Goal: Task Accomplishment & Management: Manage account settings

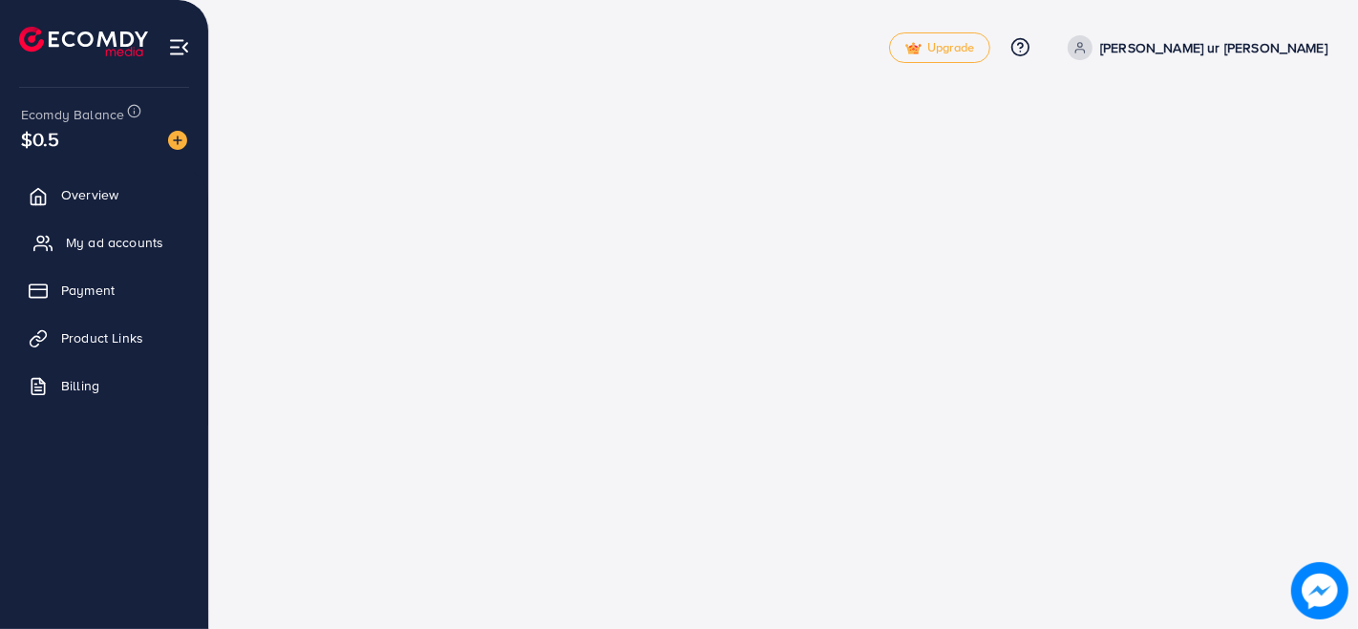
click at [125, 255] on link "My ad accounts" at bounding box center [104, 243] width 180 height 38
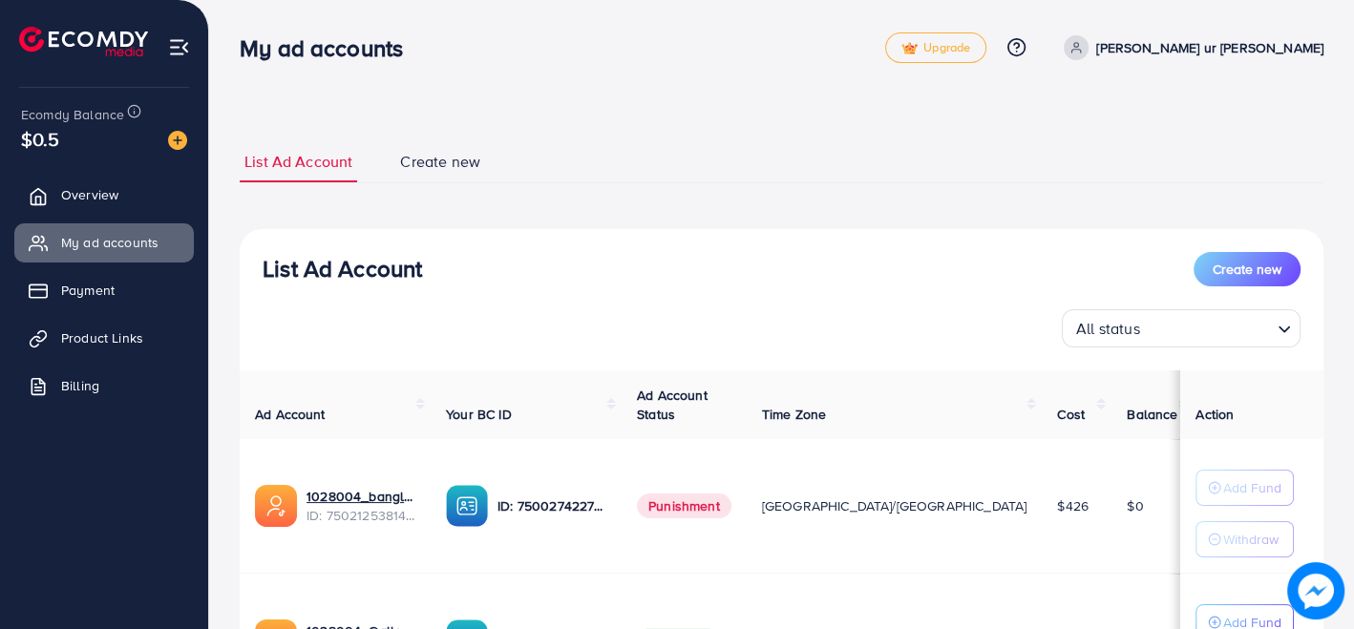
click at [816, 288] on div "List Ad Account Create new All status Loading..." at bounding box center [782, 300] width 1084 height 96
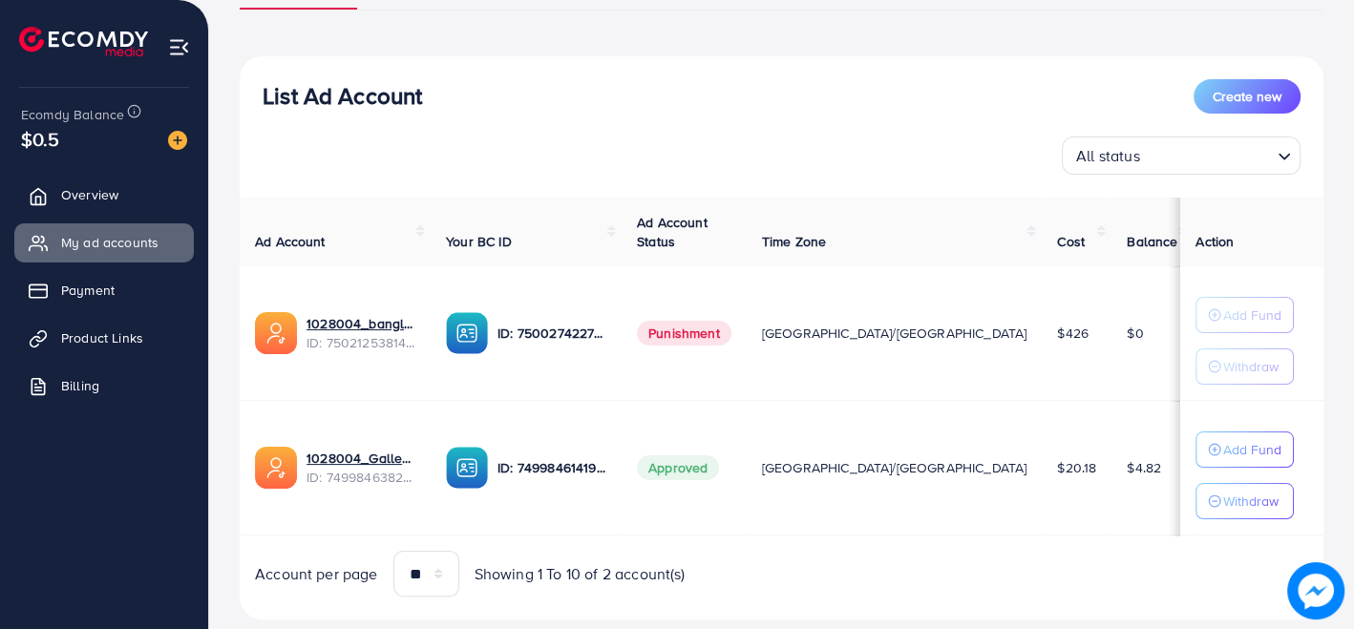
scroll to position [213, 0]
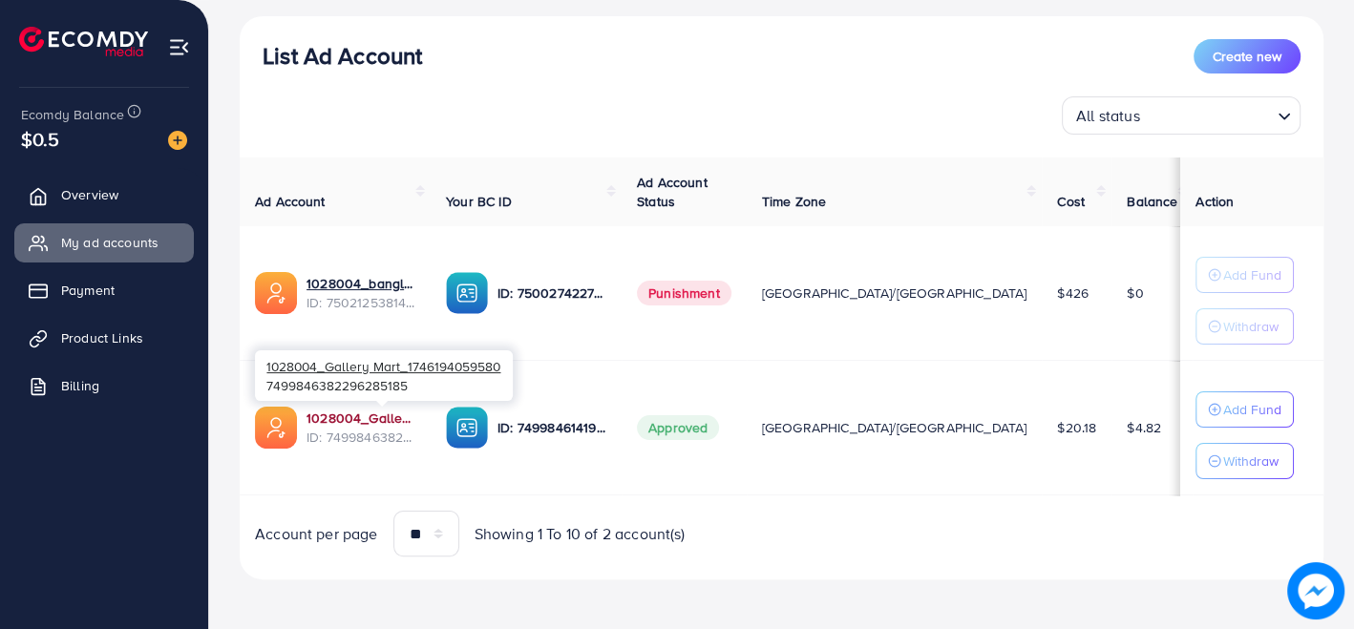
click at [403, 411] on link "1028004_Gallery Mart_1746194059580" at bounding box center [361, 418] width 109 height 19
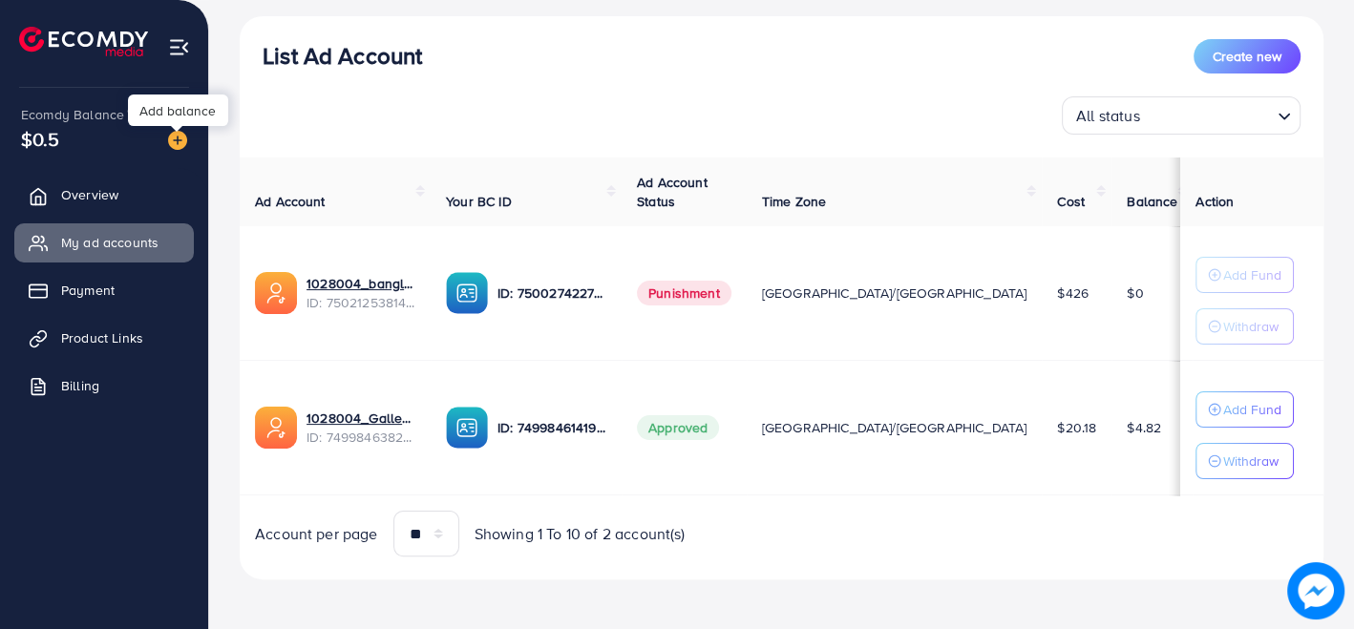
click at [183, 145] on img at bounding box center [177, 140] width 19 height 19
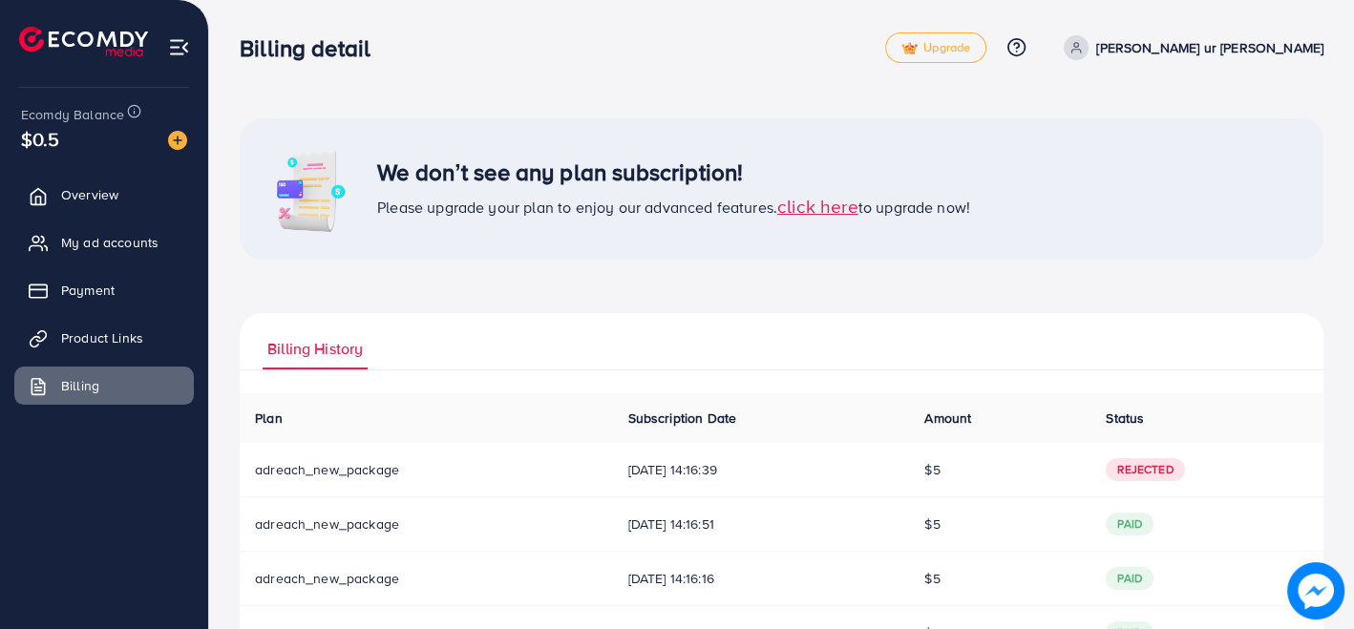
scroll to position [75, 0]
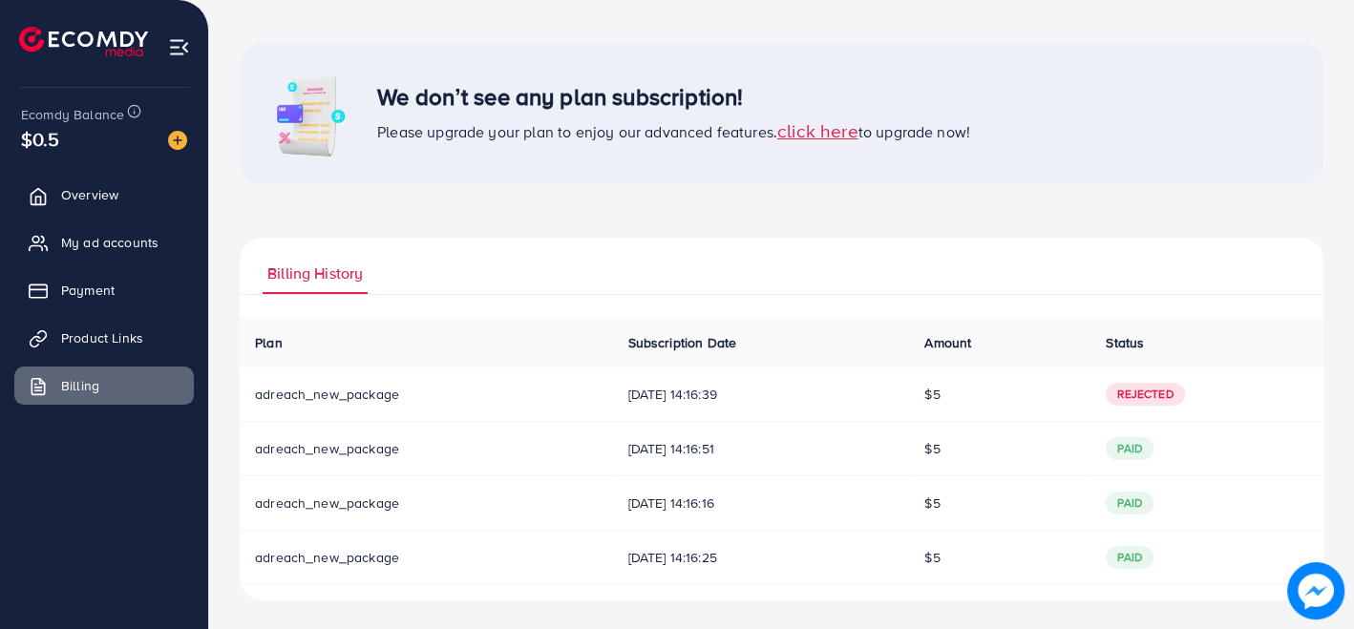
click at [1154, 393] on span "Rejected" at bounding box center [1145, 394] width 78 height 23
click at [833, 137] on span "click here" at bounding box center [818, 130] width 81 height 26
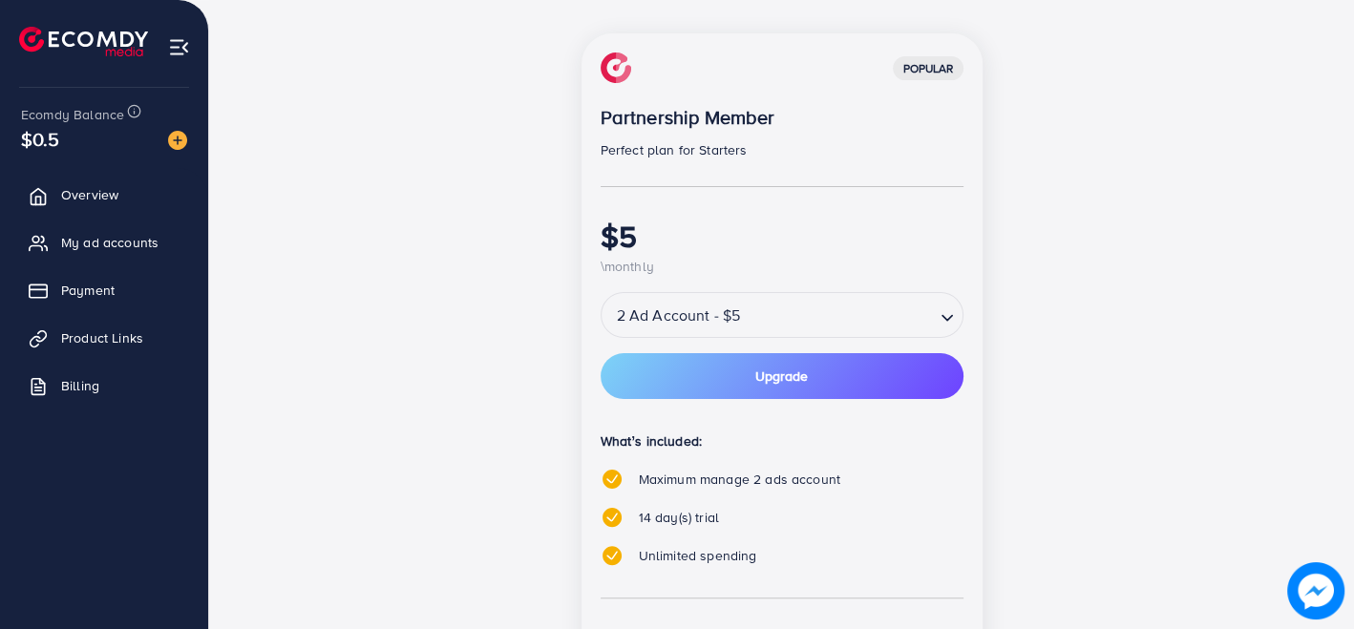
scroll to position [267, 0]
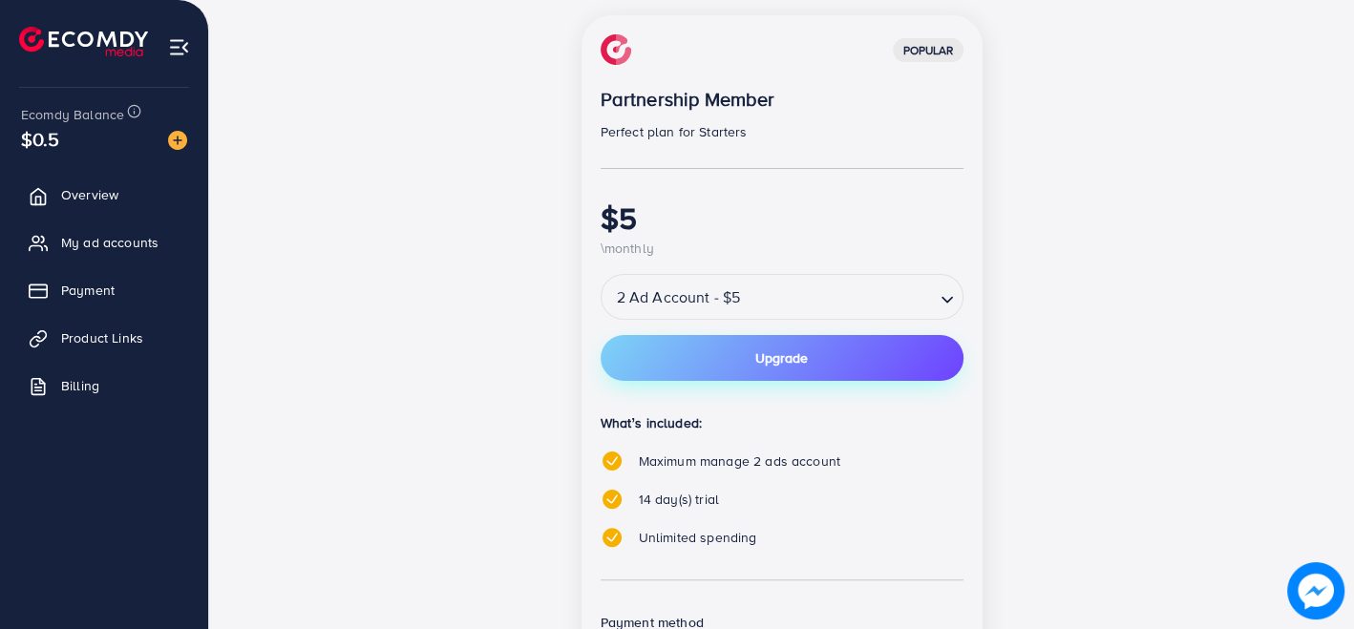
click at [810, 367] on button "Upgrade" at bounding box center [782, 358] width 363 height 46
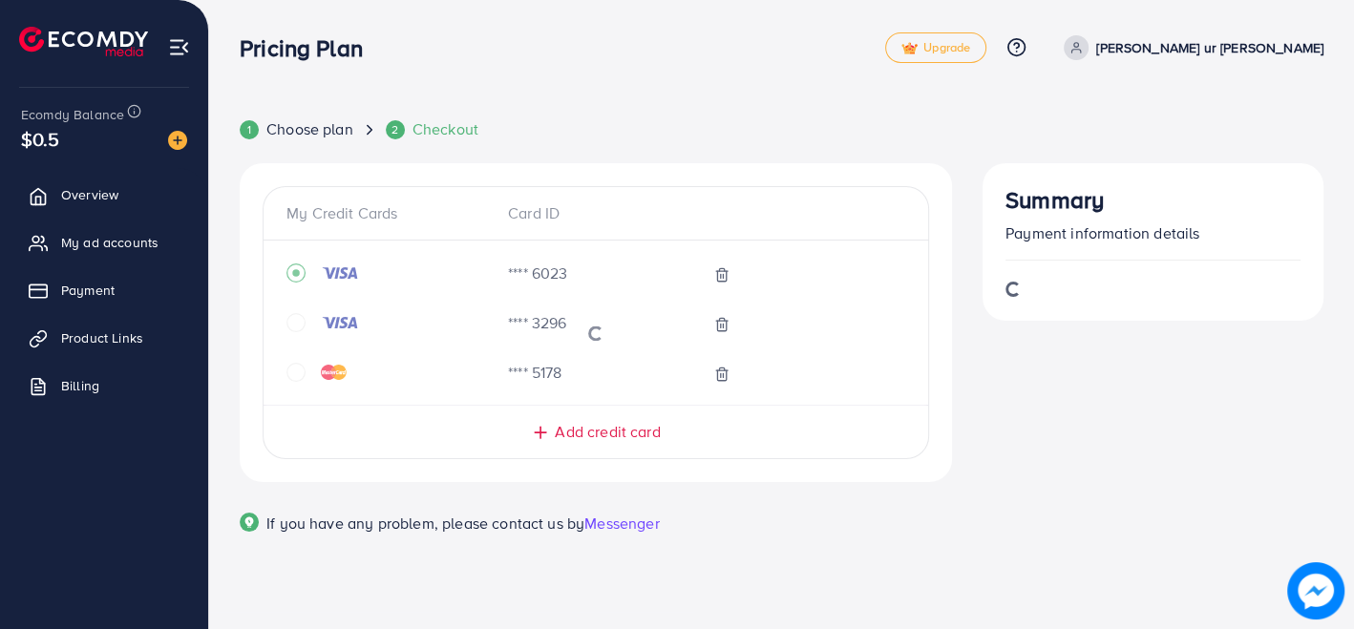
scroll to position [0, 0]
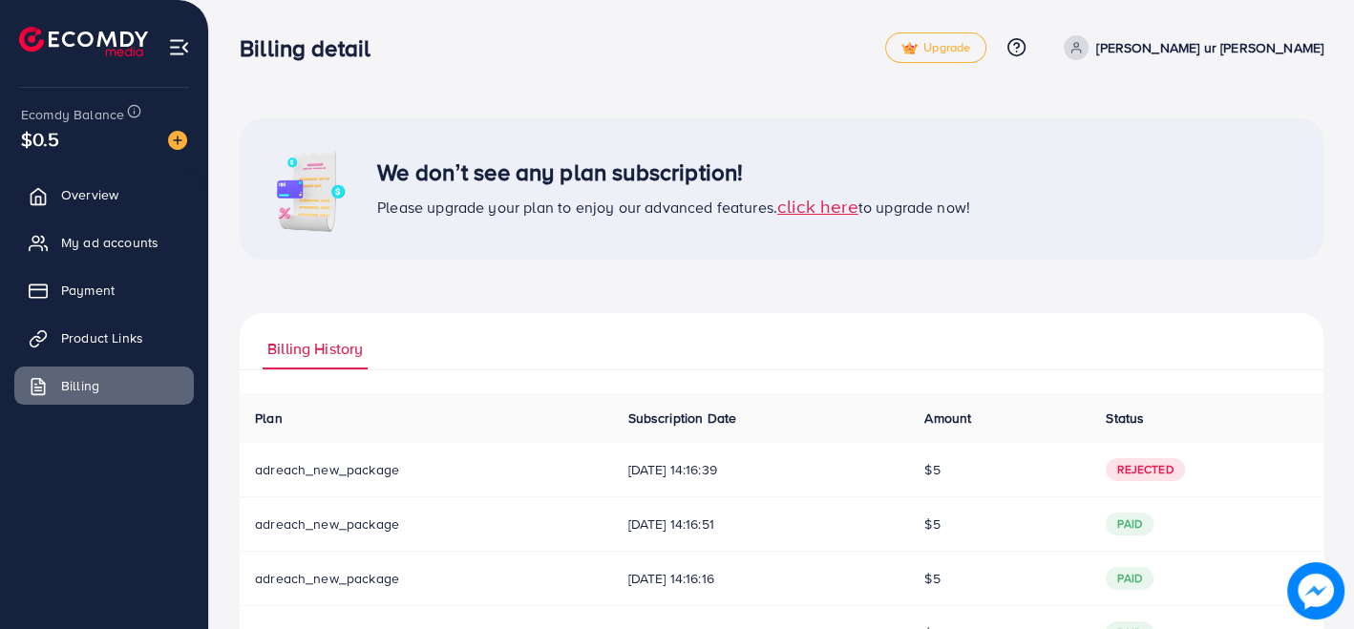
scroll to position [75, 0]
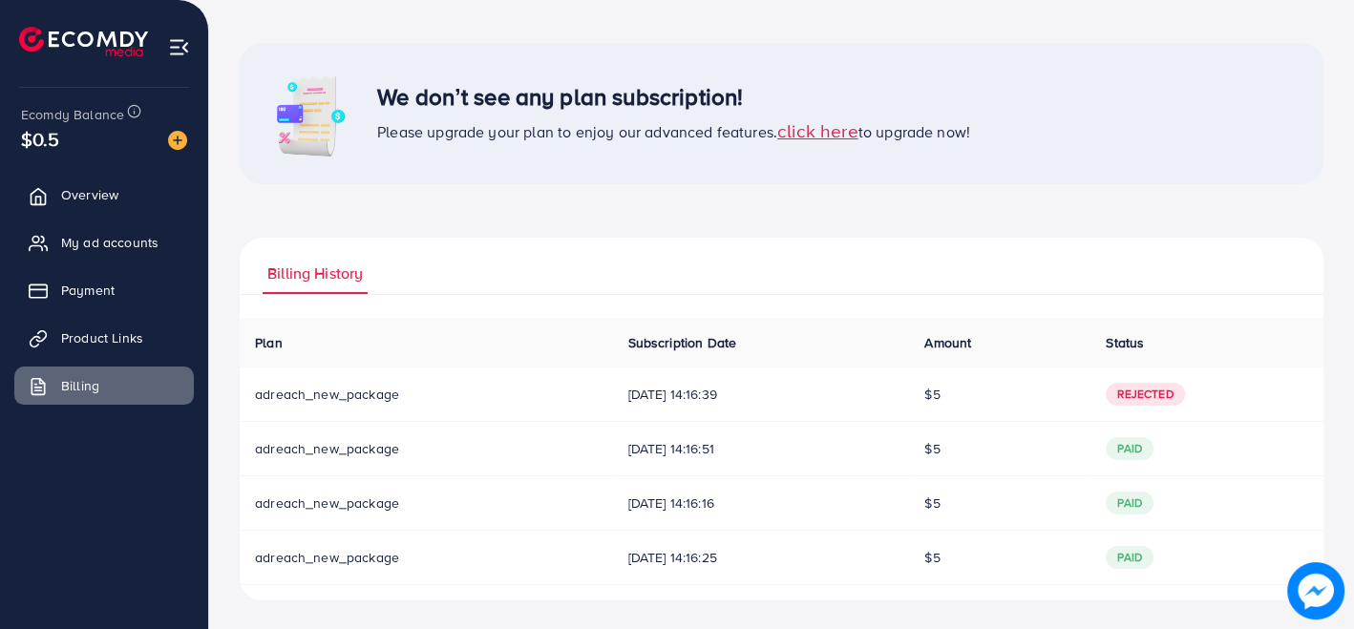
click at [813, 135] on span "click here" at bounding box center [818, 130] width 81 height 26
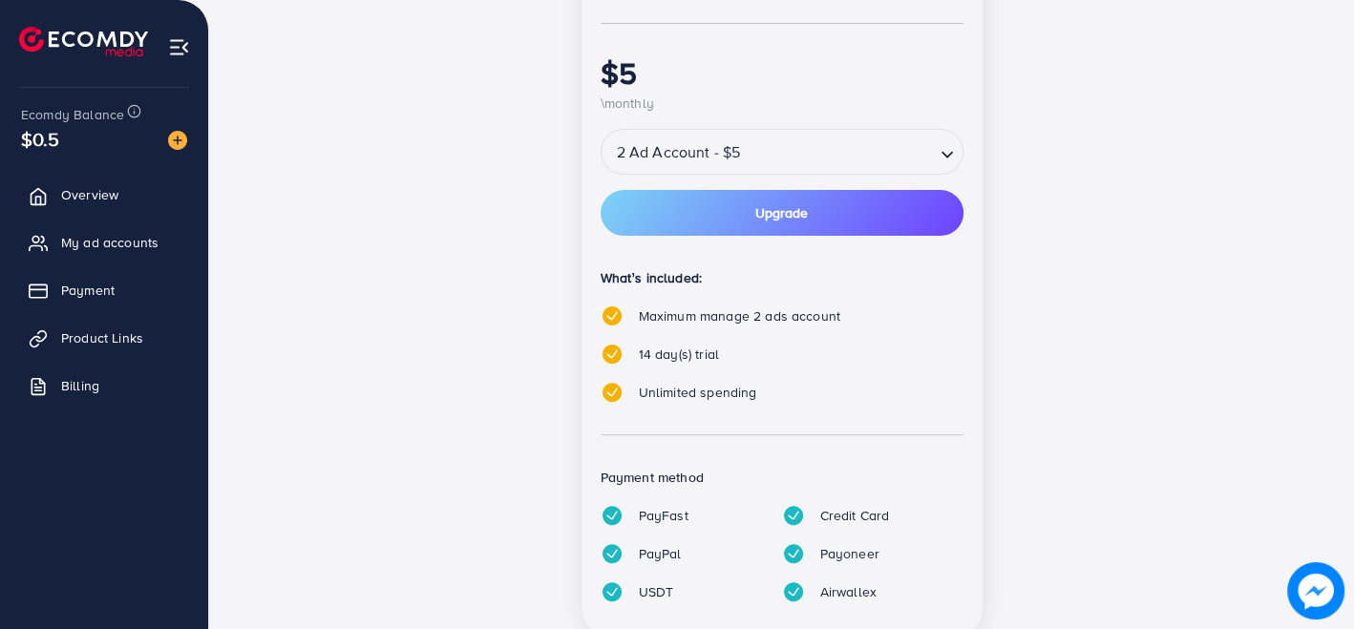
scroll to position [406, 0]
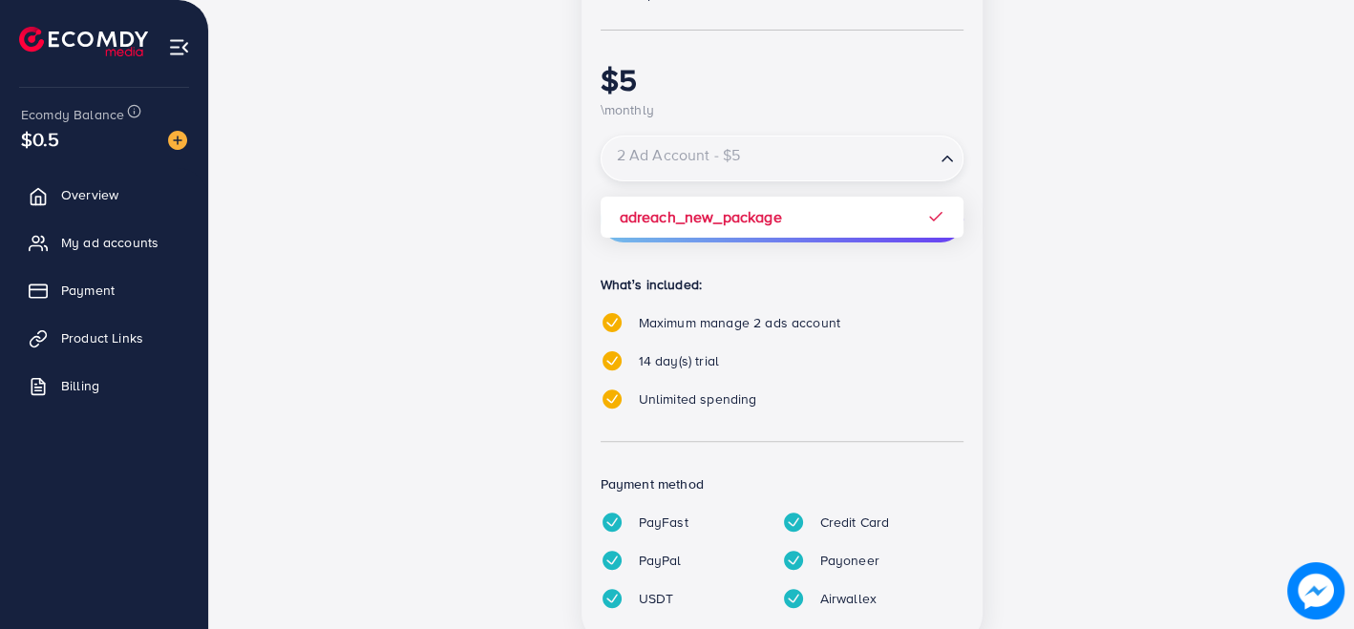
click at [917, 164] on input "Search for option" at bounding box center [769, 158] width 330 height 33
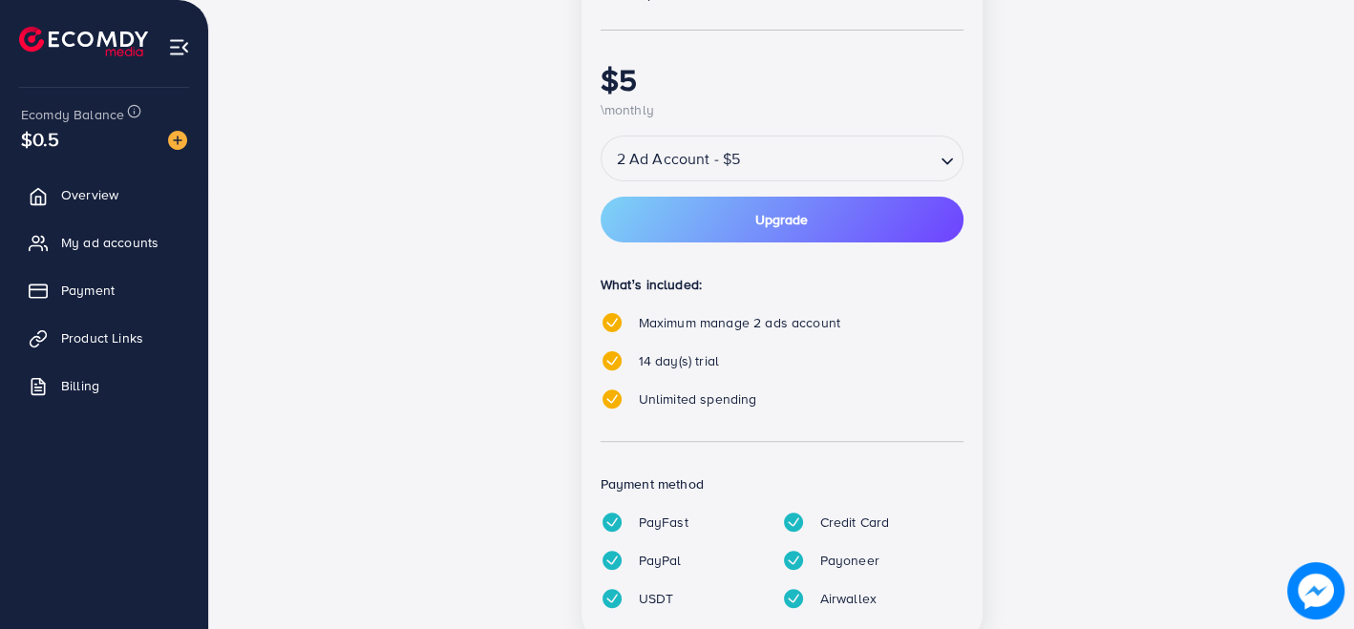
click at [1193, 348] on div "popular Partnership Member Perfect plan for Starters $5 \monthly 2 Ad Account -…" at bounding box center [782, 272] width 825 height 791
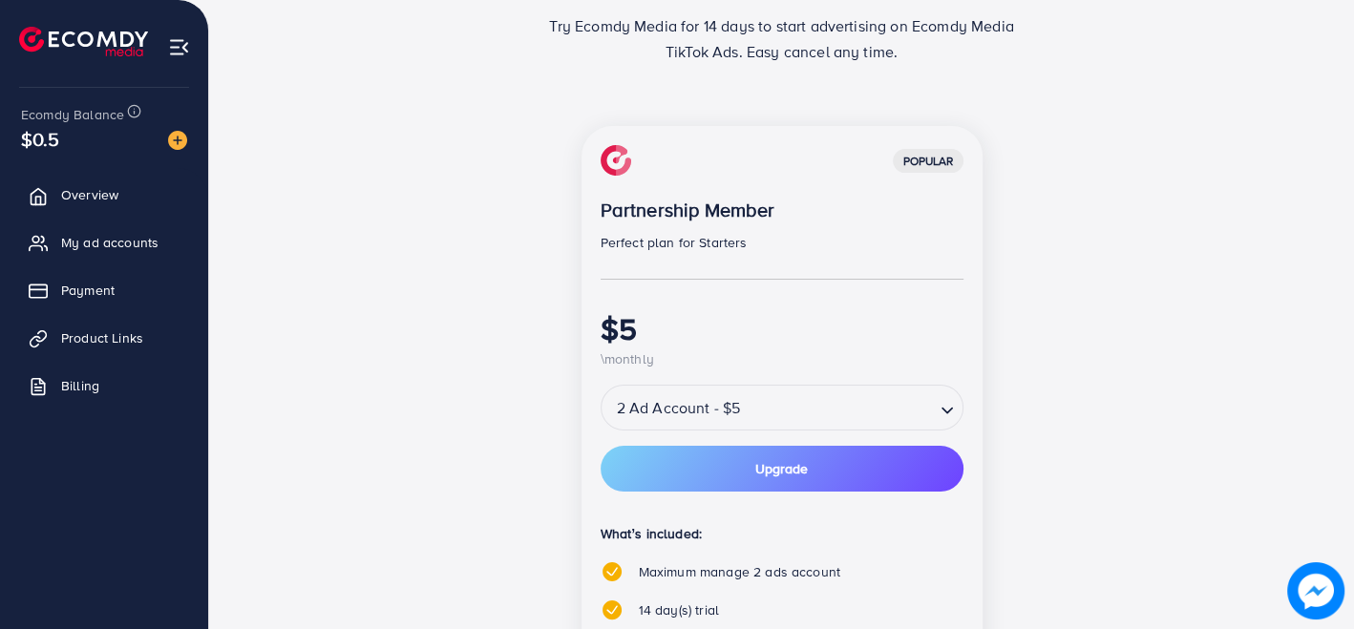
scroll to position [0, 0]
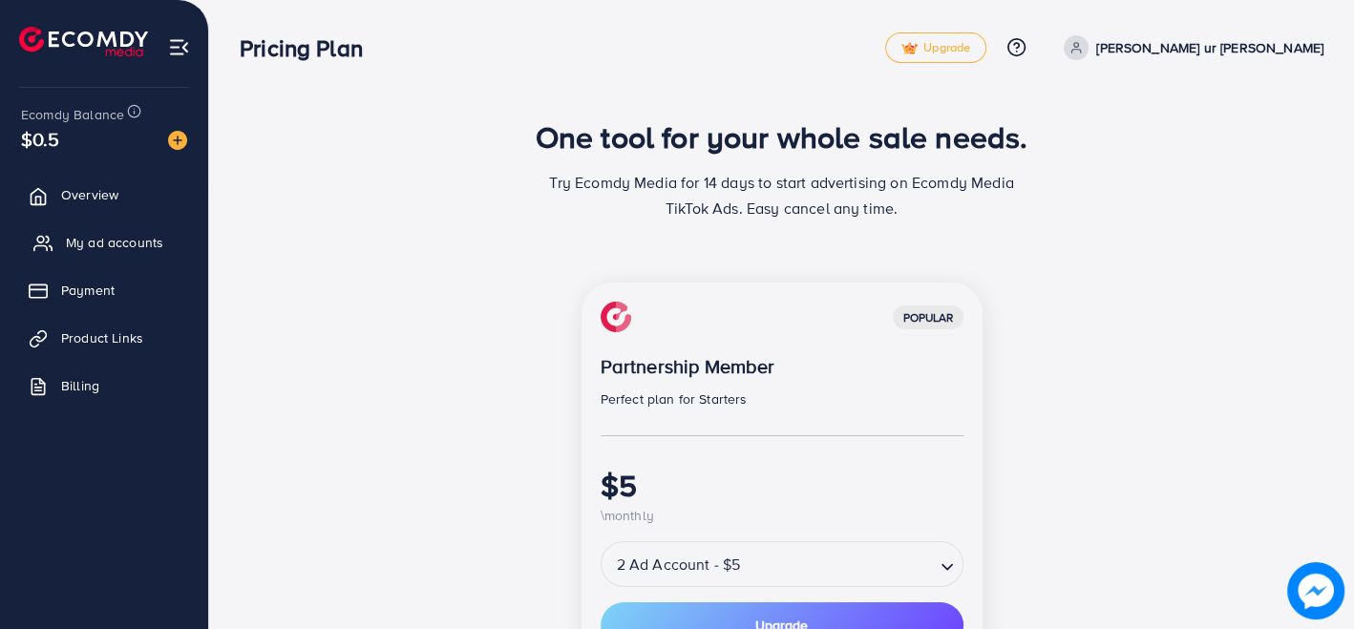
click at [120, 243] on span "My ad accounts" at bounding box center [114, 242] width 97 height 19
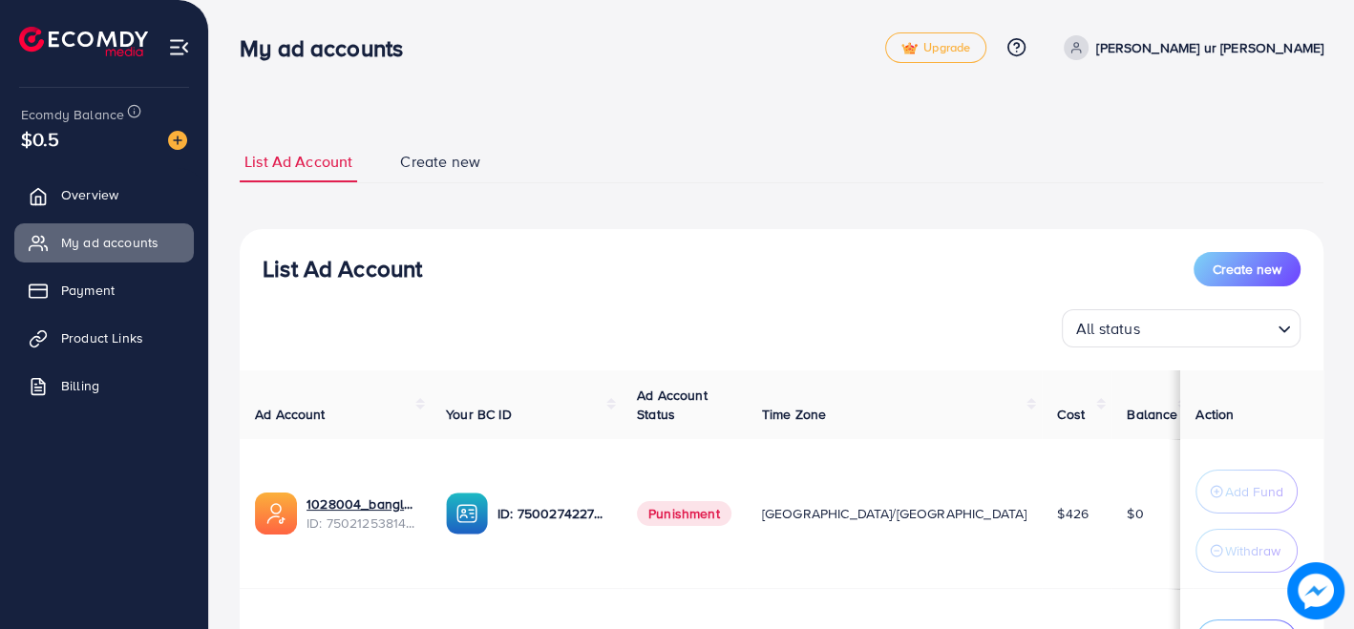
scroll to position [167, 0]
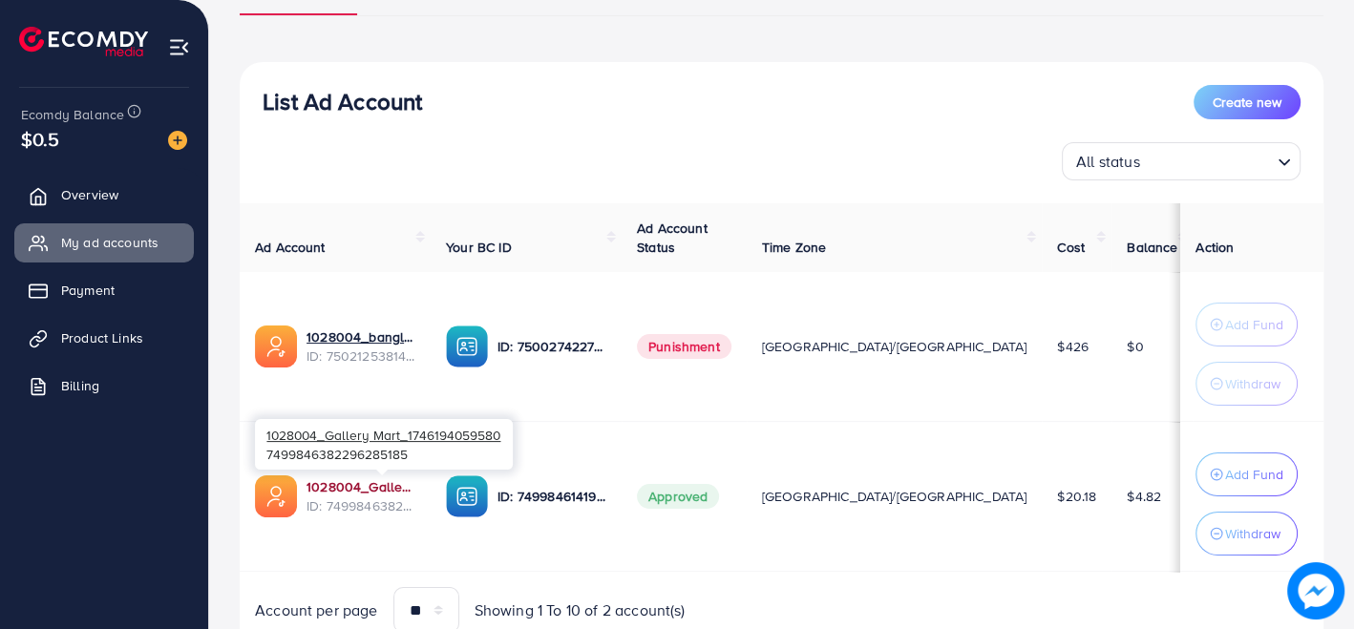
click at [357, 485] on link "1028004_Gallery Mart_1746194059580" at bounding box center [361, 487] width 109 height 19
